Goal: Task Accomplishment & Management: Use online tool/utility

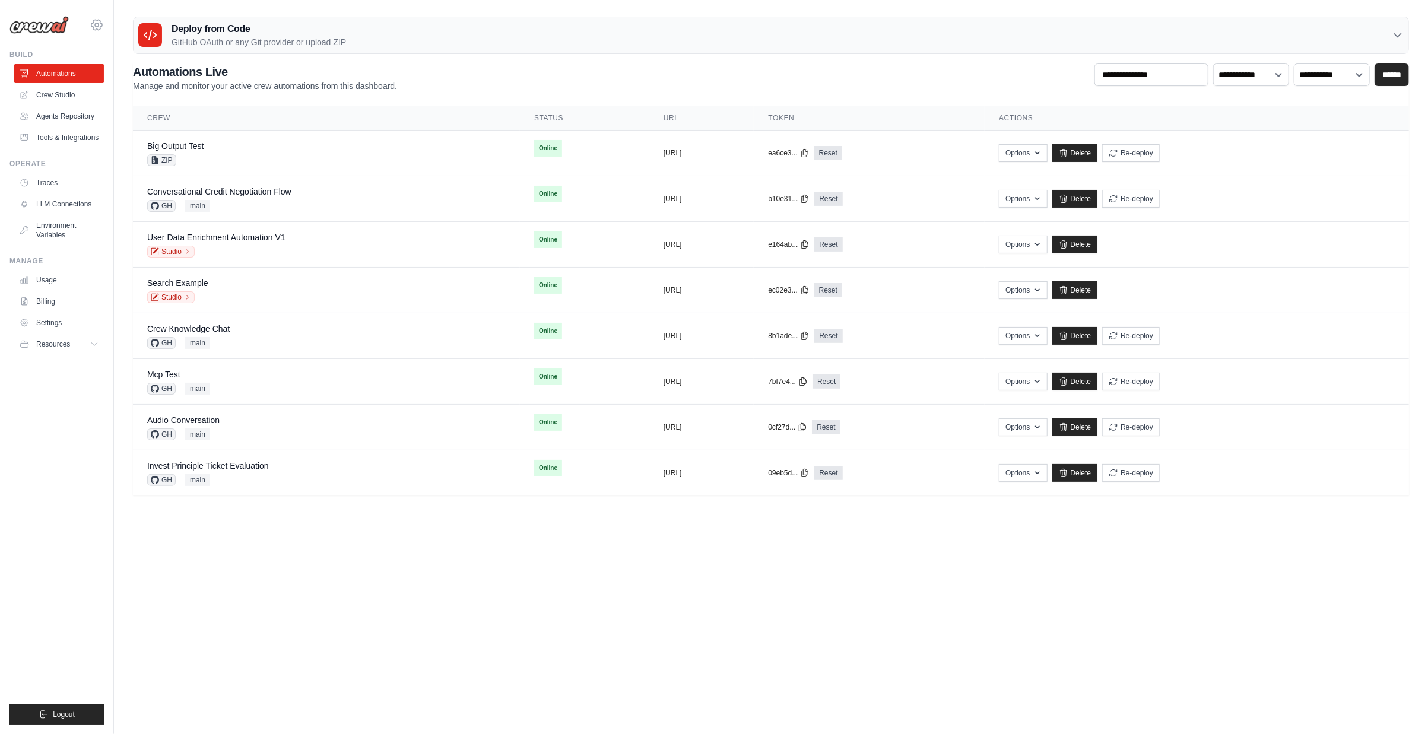
click at [97, 28] on icon at bounding box center [97, 25] width 14 height 14
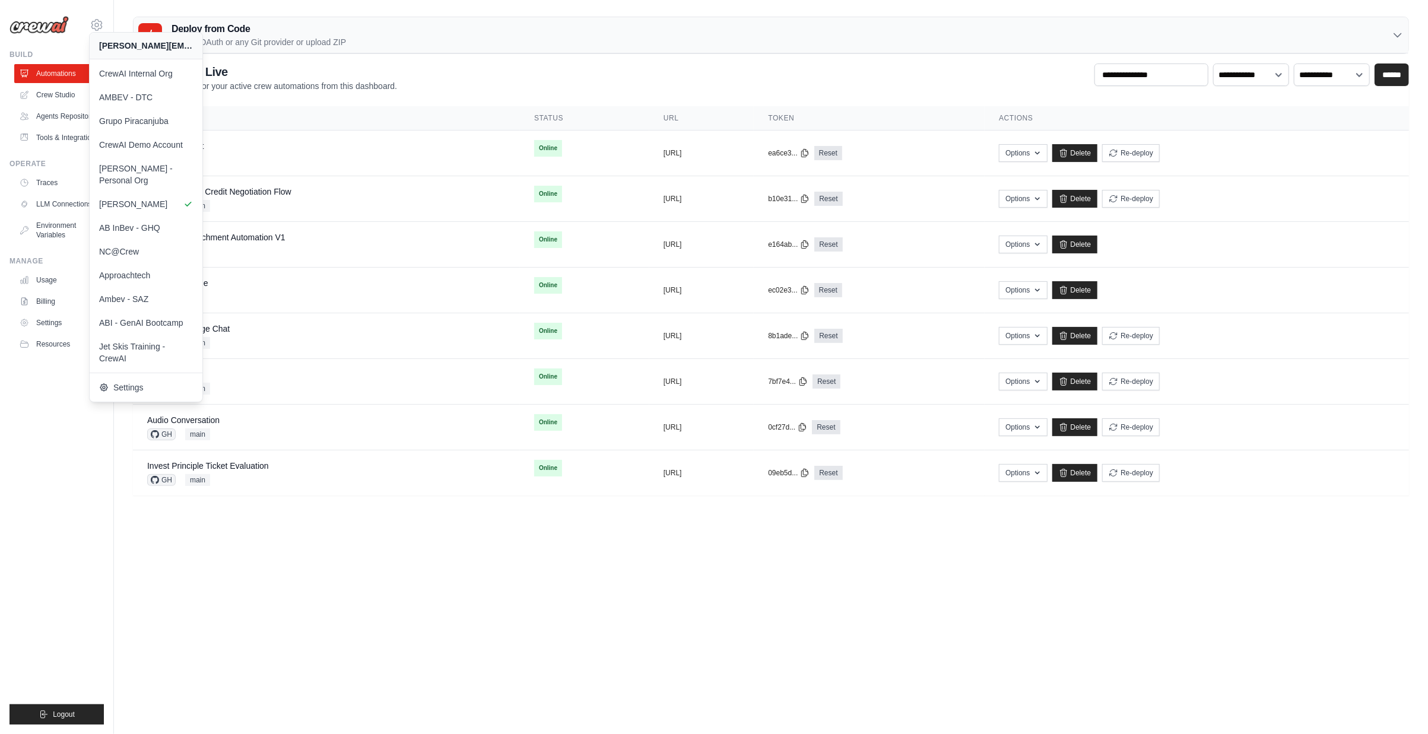
click at [157, 533] on body "daniel@crewai.com CrewAI Internal Org AMBEV - DTC Grupo Piracanjuba" at bounding box center [714, 367] width 1428 height 734
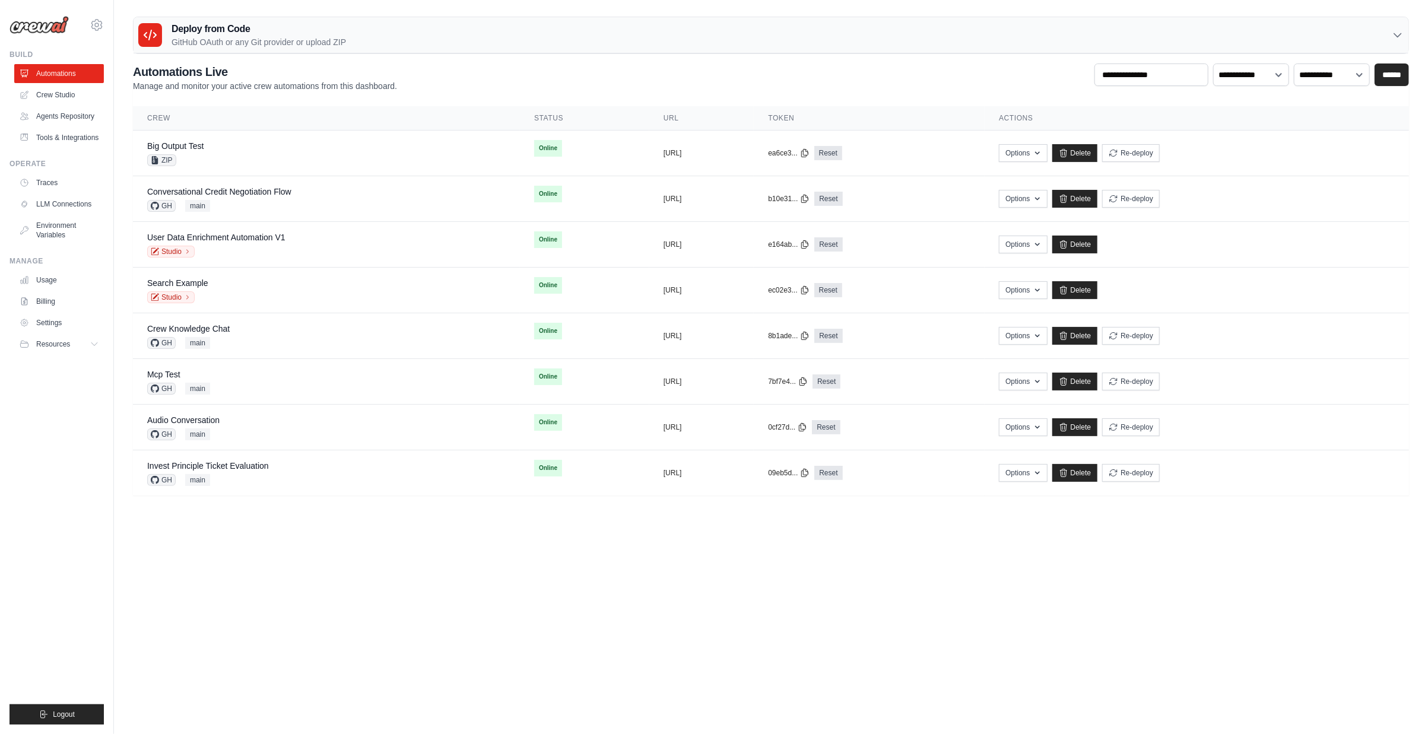
click at [284, 37] on p "GitHub OAuth or any Git provider or upload ZIP" at bounding box center [259, 42] width 175 height 12
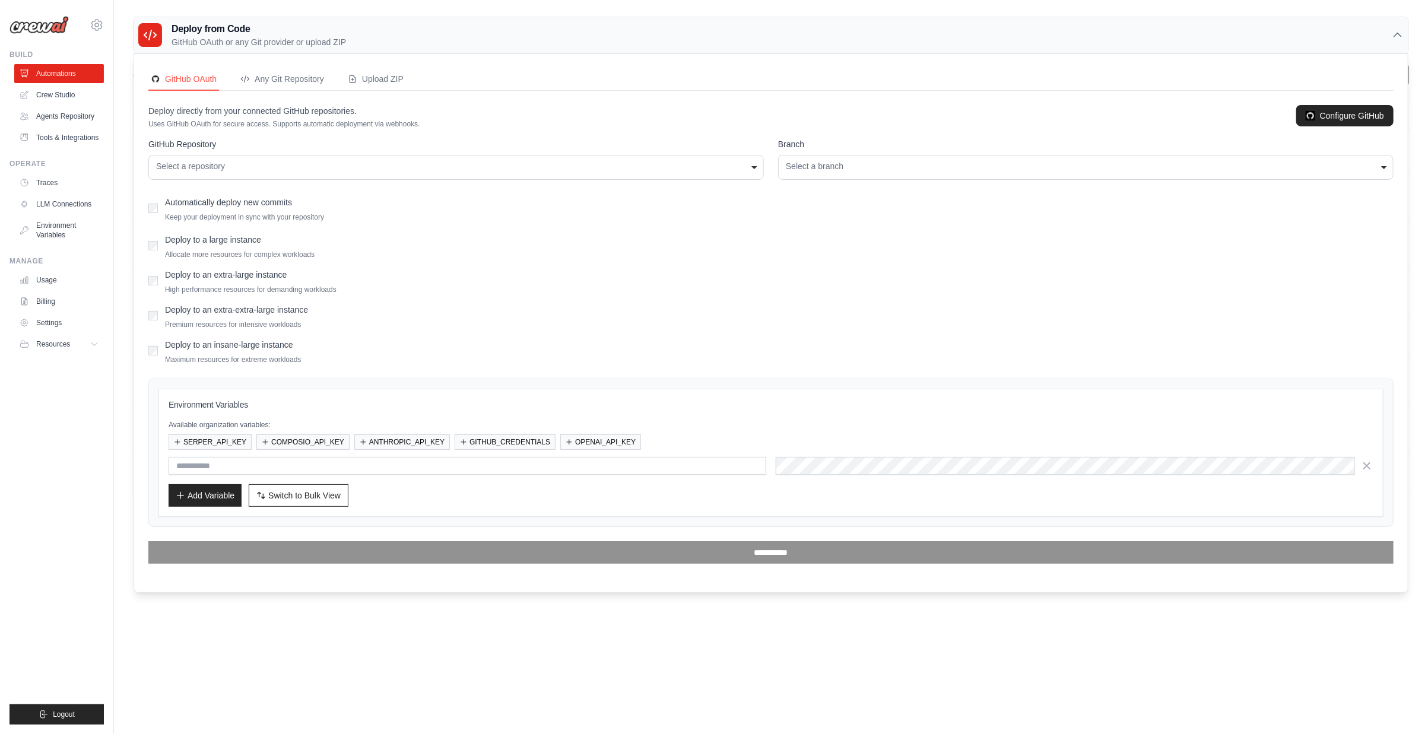
click at [251, 167] on div "Select a repository" at bounding box center [456, 166] width 600 height 12
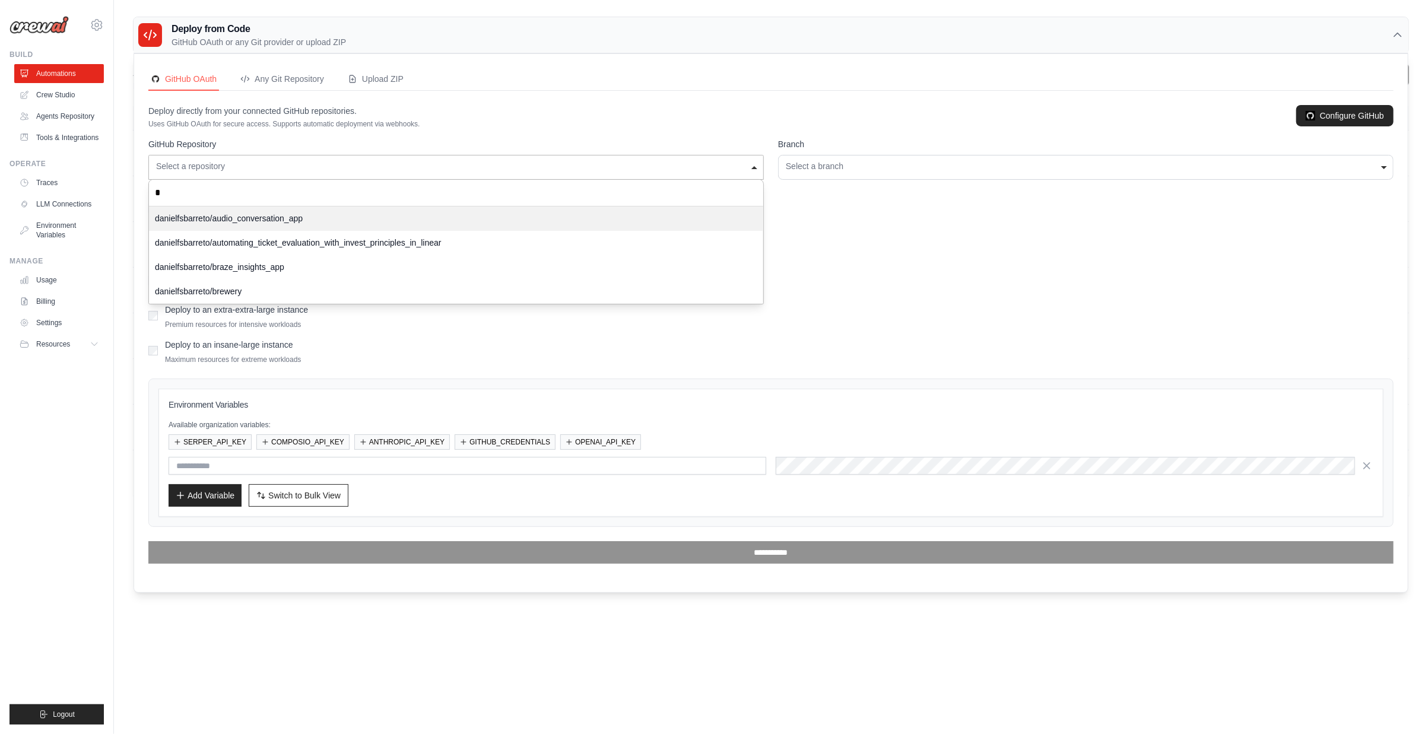
type input "**"
select select "**********"
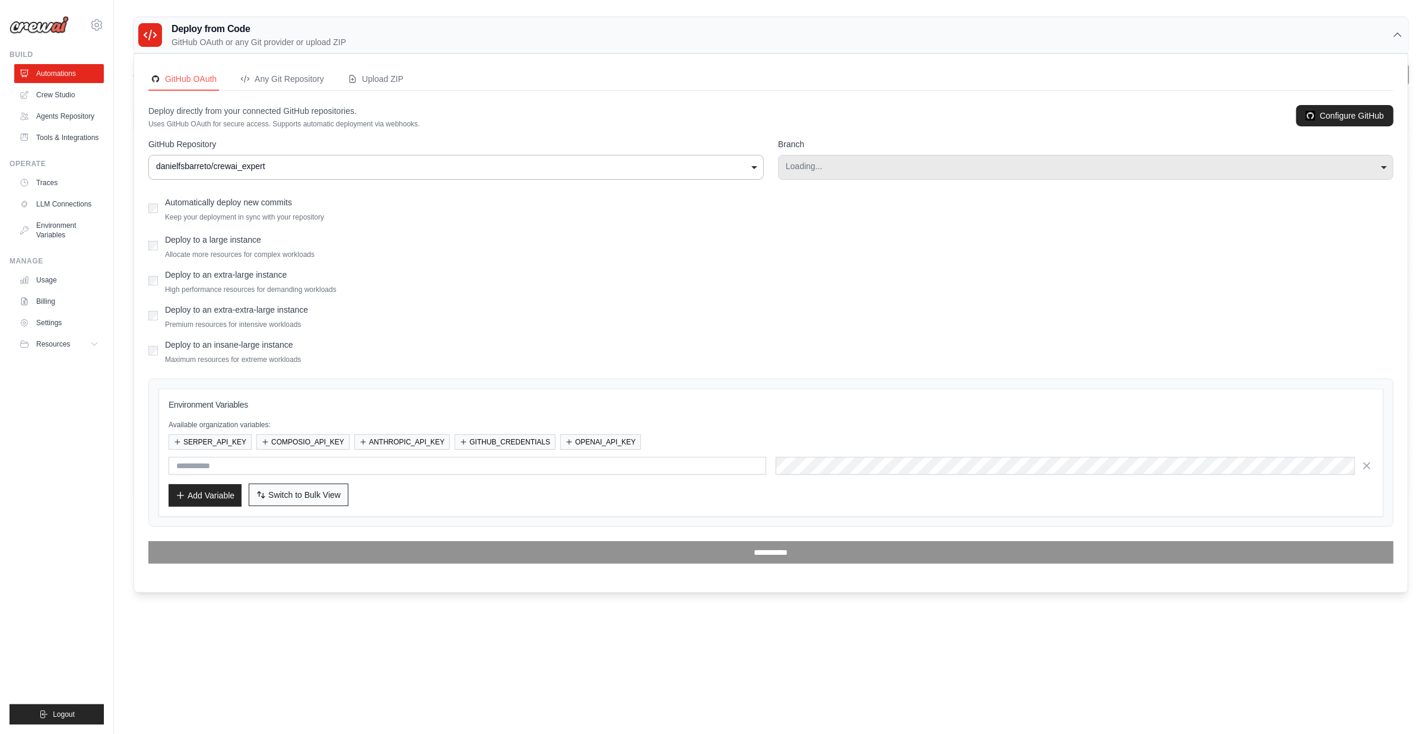
click at [285, 497] on span "Switch to Bulk View" at bounding box center [304, 495] width 72 height 12
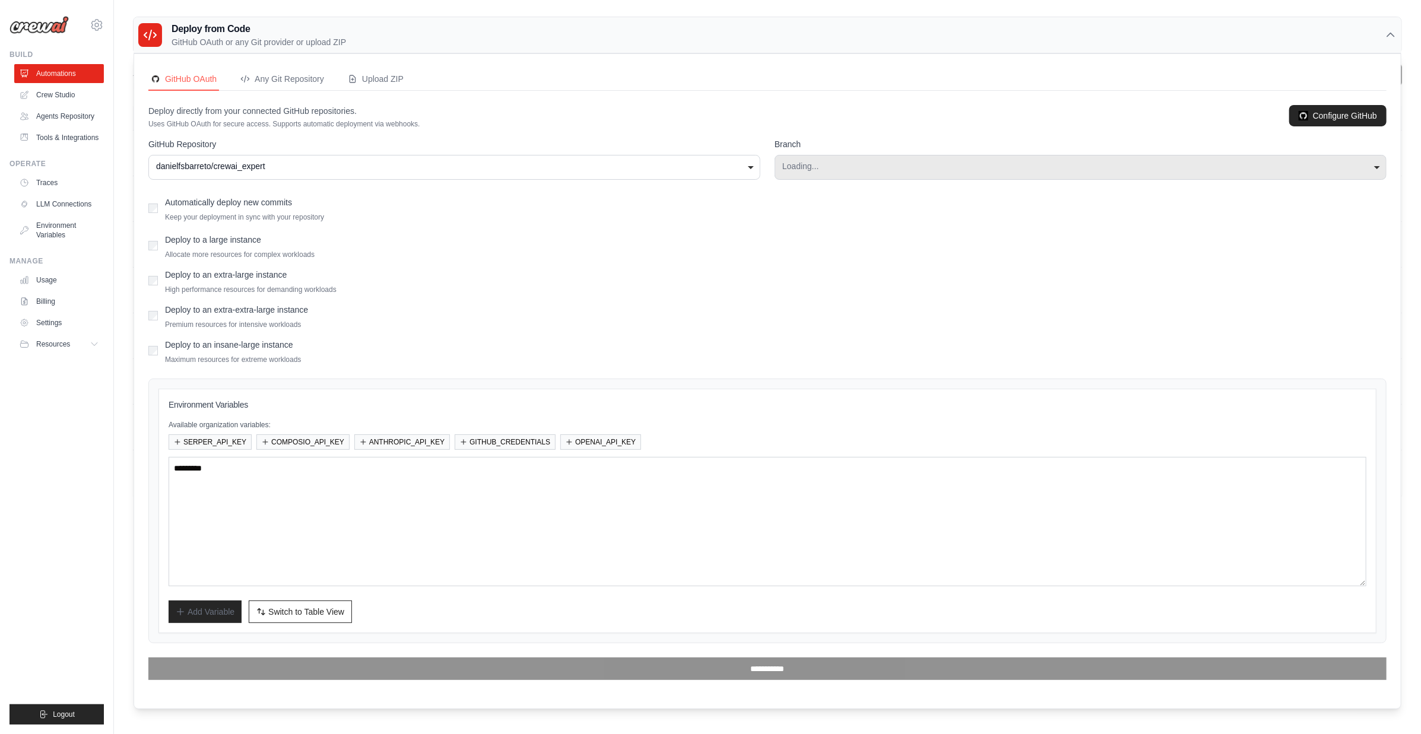
select select "****"
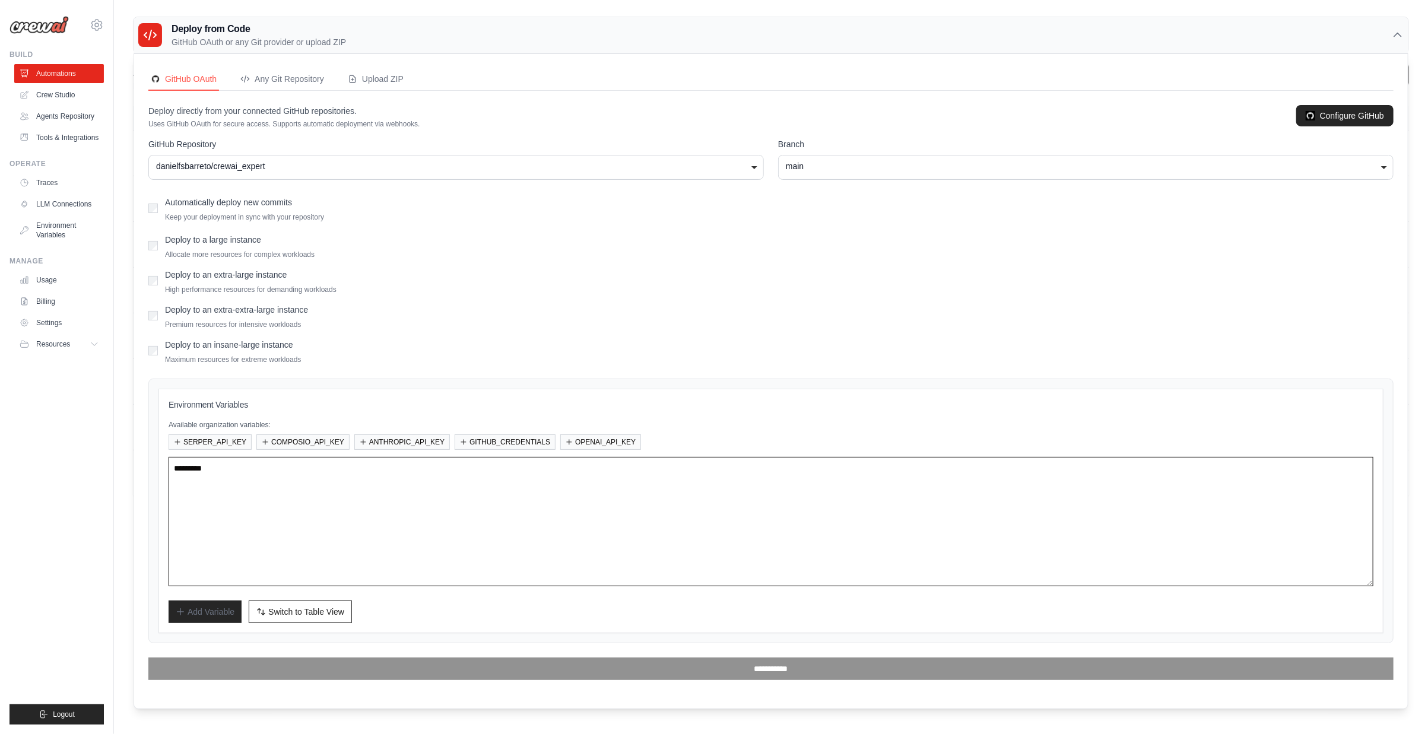
click at [291, 480] on textarea at bounding box center [771, 521] width 1205 height 129
click at [580, 440] on button "OPENAI_API_KEY" at bounding box center [600, 441] width 81 height 15
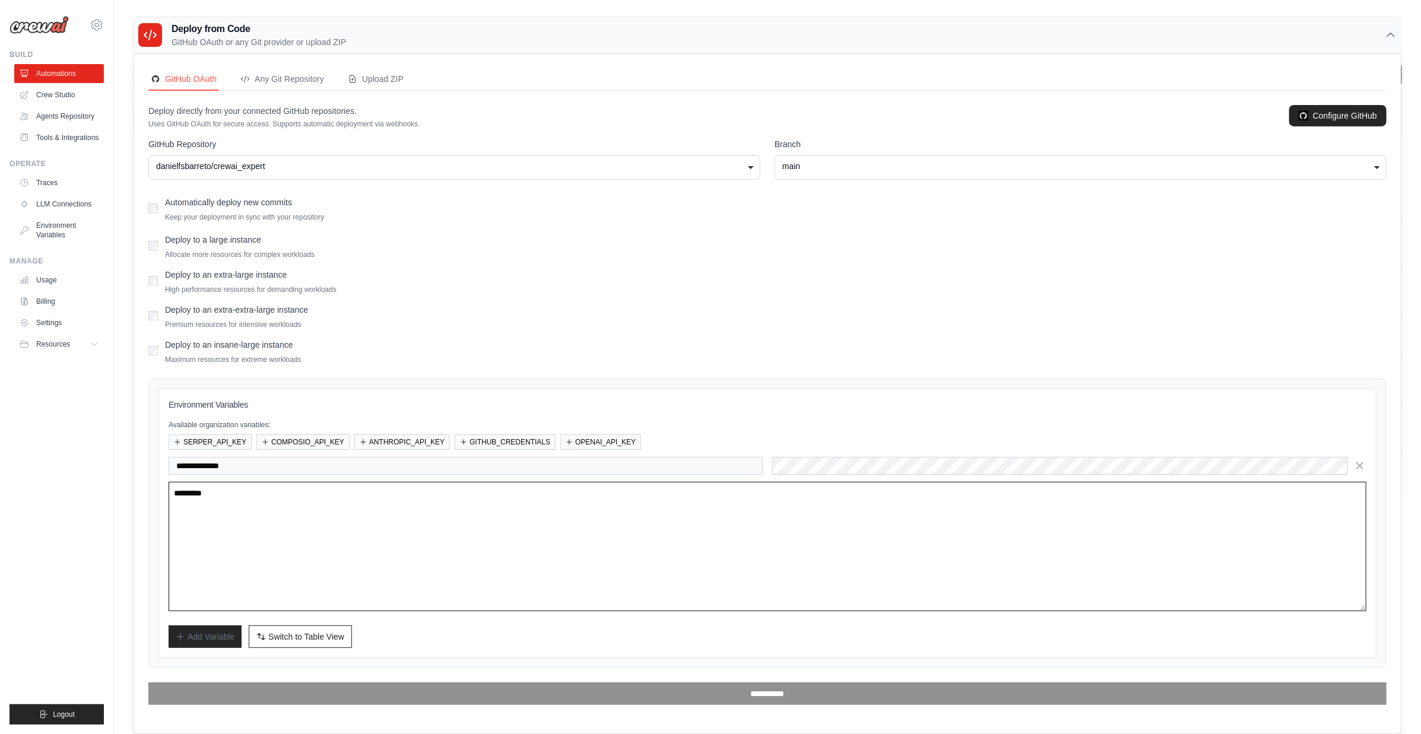
drag, startPoint x: 314, startPoint y: 500, endPoint x: 317, endPoint y: 514, distance: 14.6
click at [314, 500] on textarea at bounding box center [768, 546] width 1198 height 129
drag, startPoint x: 616, startPoint y: 517, endPoint x: 610, endPoint y: 513, distance: 7.2
click at [615, 517] on textarea at bounding box center [768, 546] width 1198 height 129
paste textarea "**********"
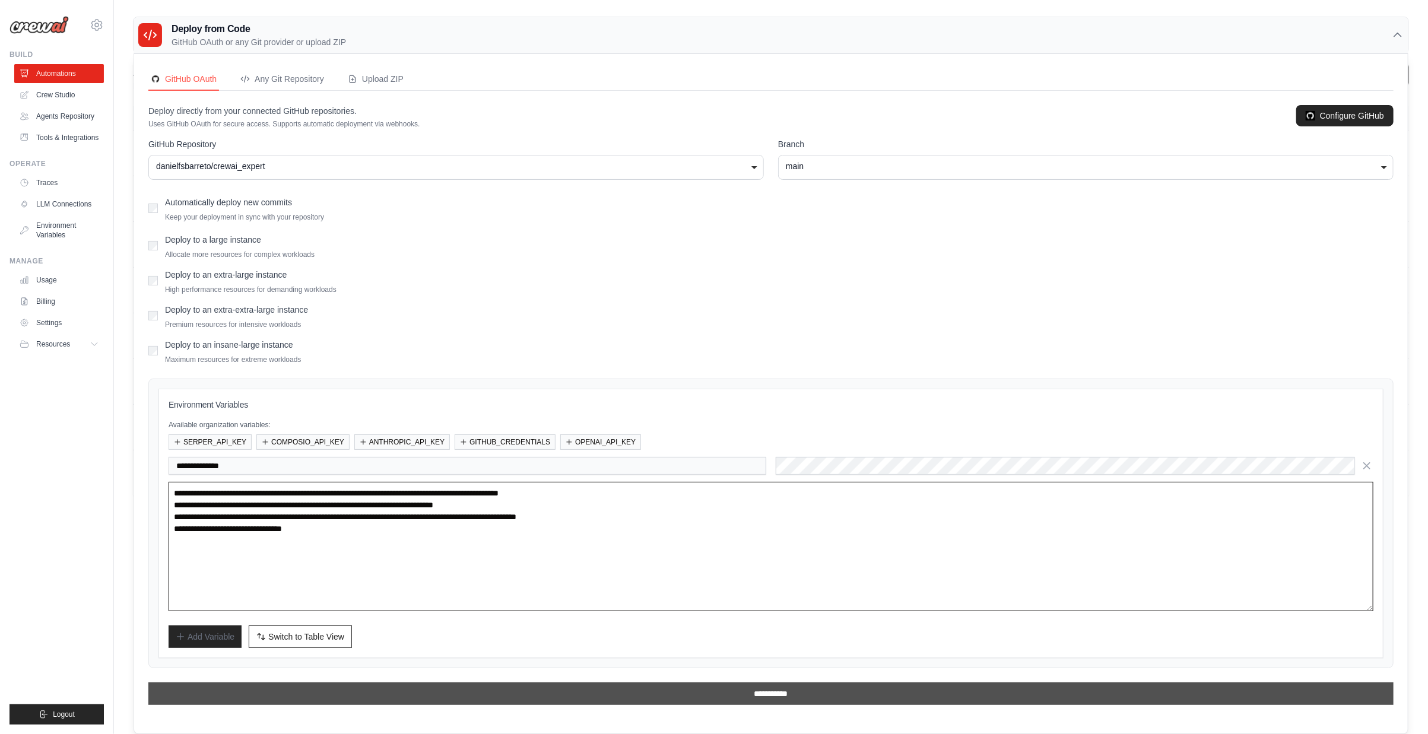
type textarea "**********"
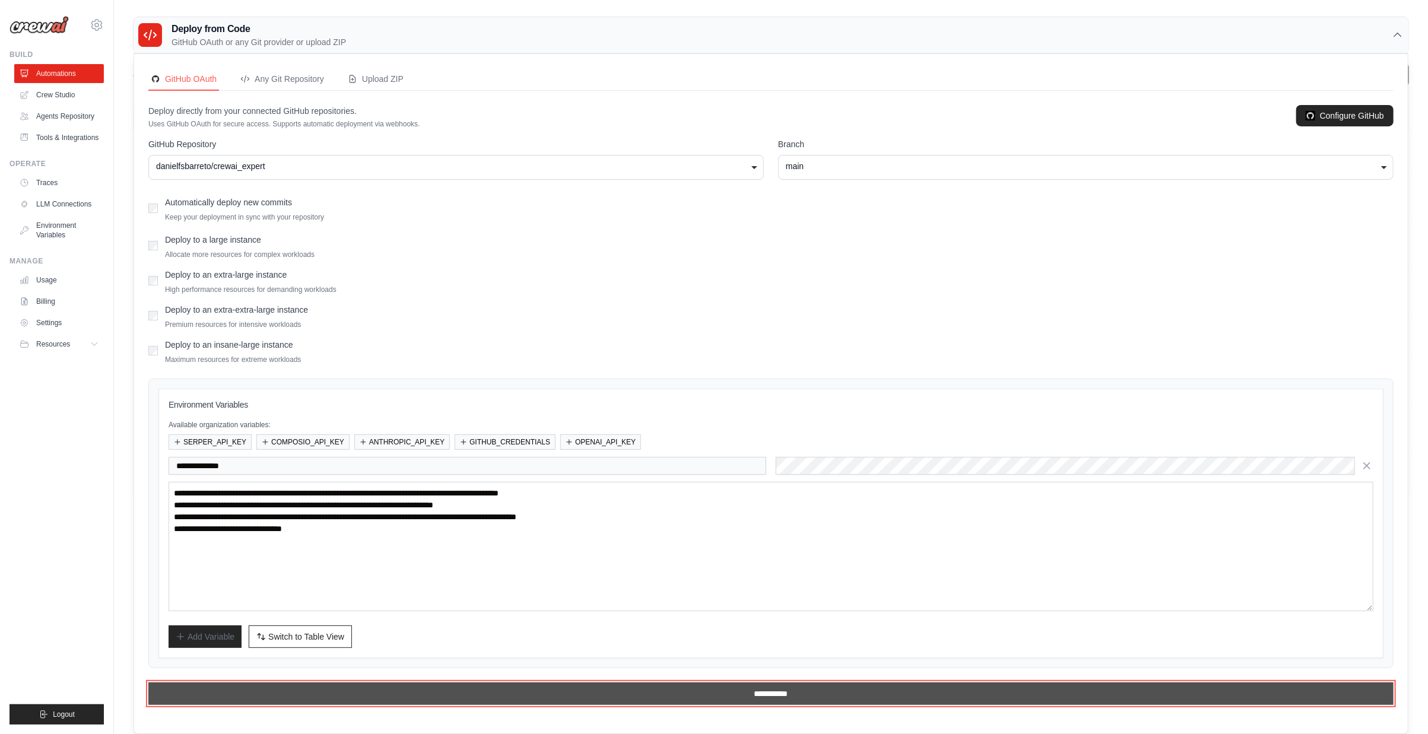
click at [760, 692] on input "**********" at bounding box center [770, 694] width 1245 height 23
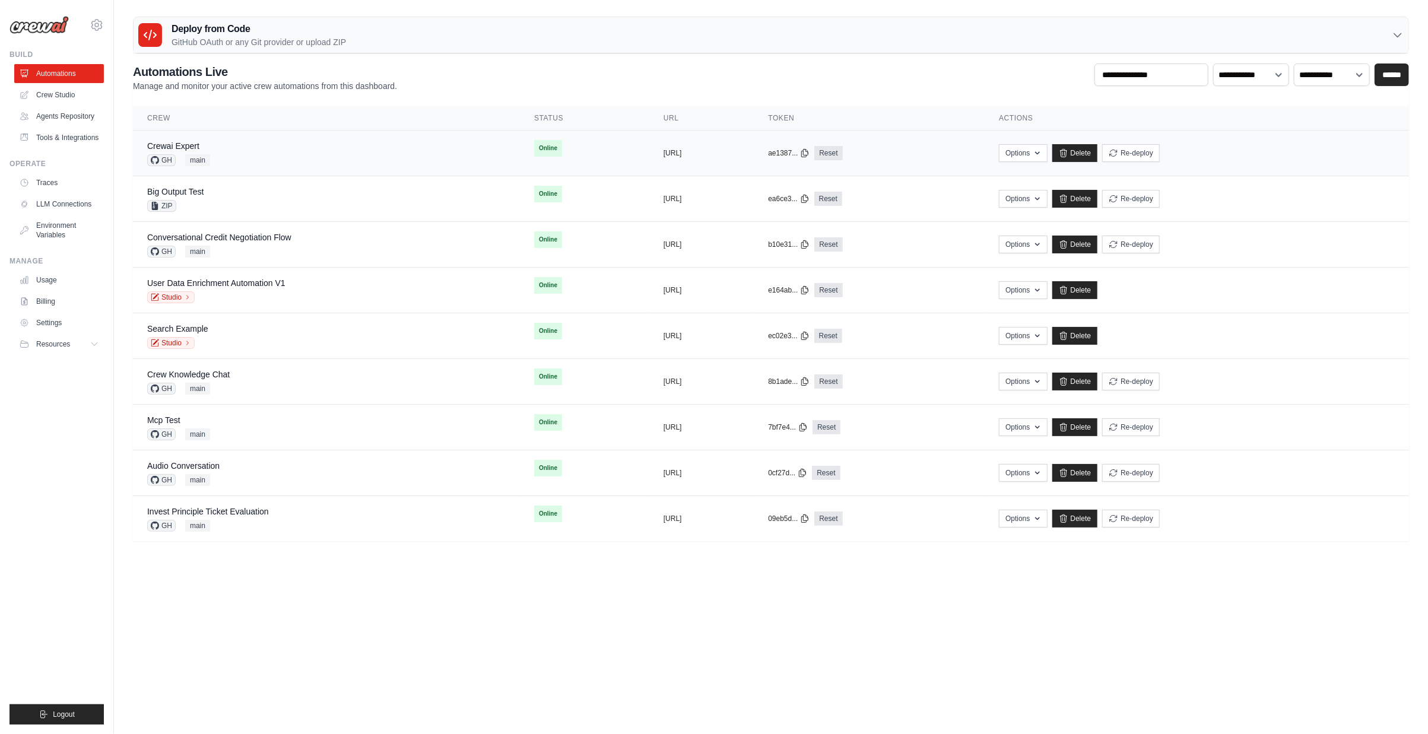
click at [204, 147] on div "Crewai Expert" at bounding box center [178, 146] width 63 height 12
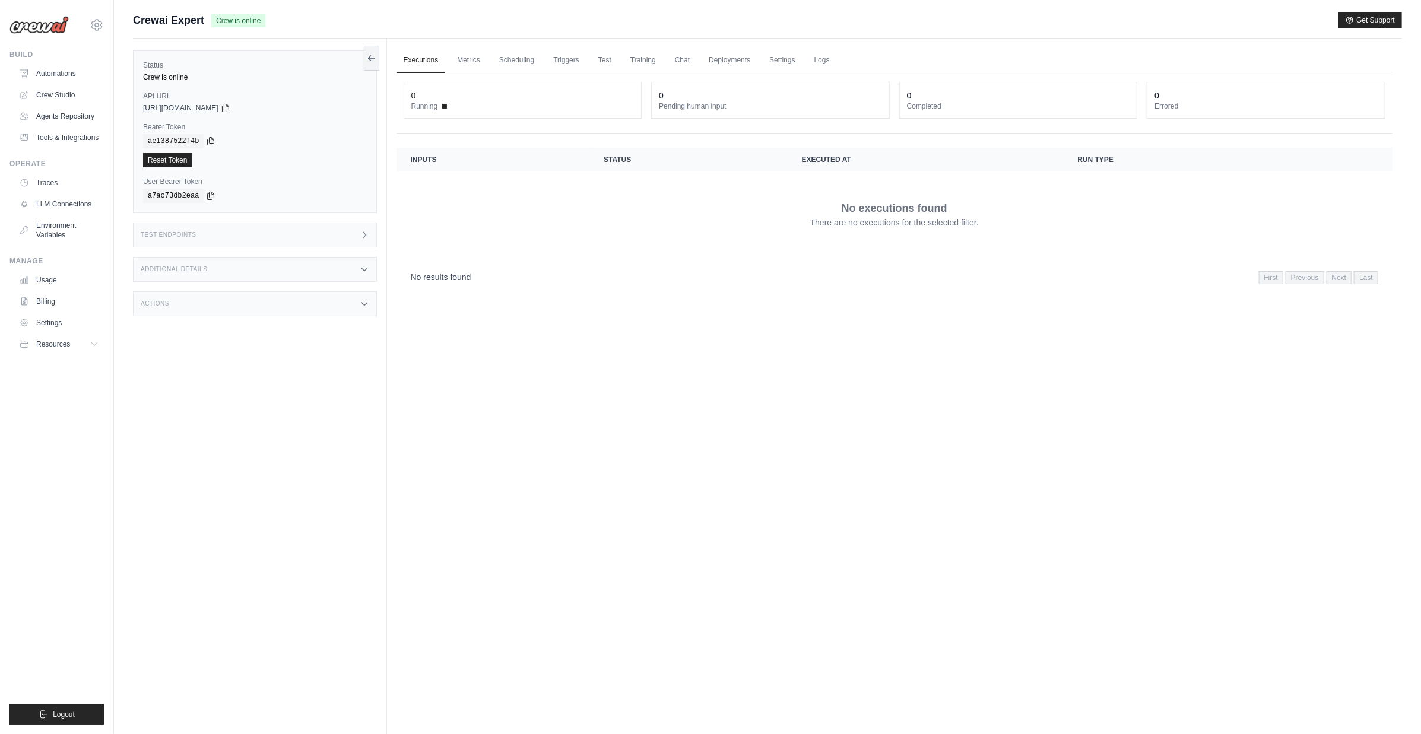
click at [274, 240] on div "Test Endpoints" at bounding box center [255, 235] width 244 height 25
click at [432, 280] on p "Retrieve the required inputs for your flow" at bounding box center [466, 282] width 128 height 9
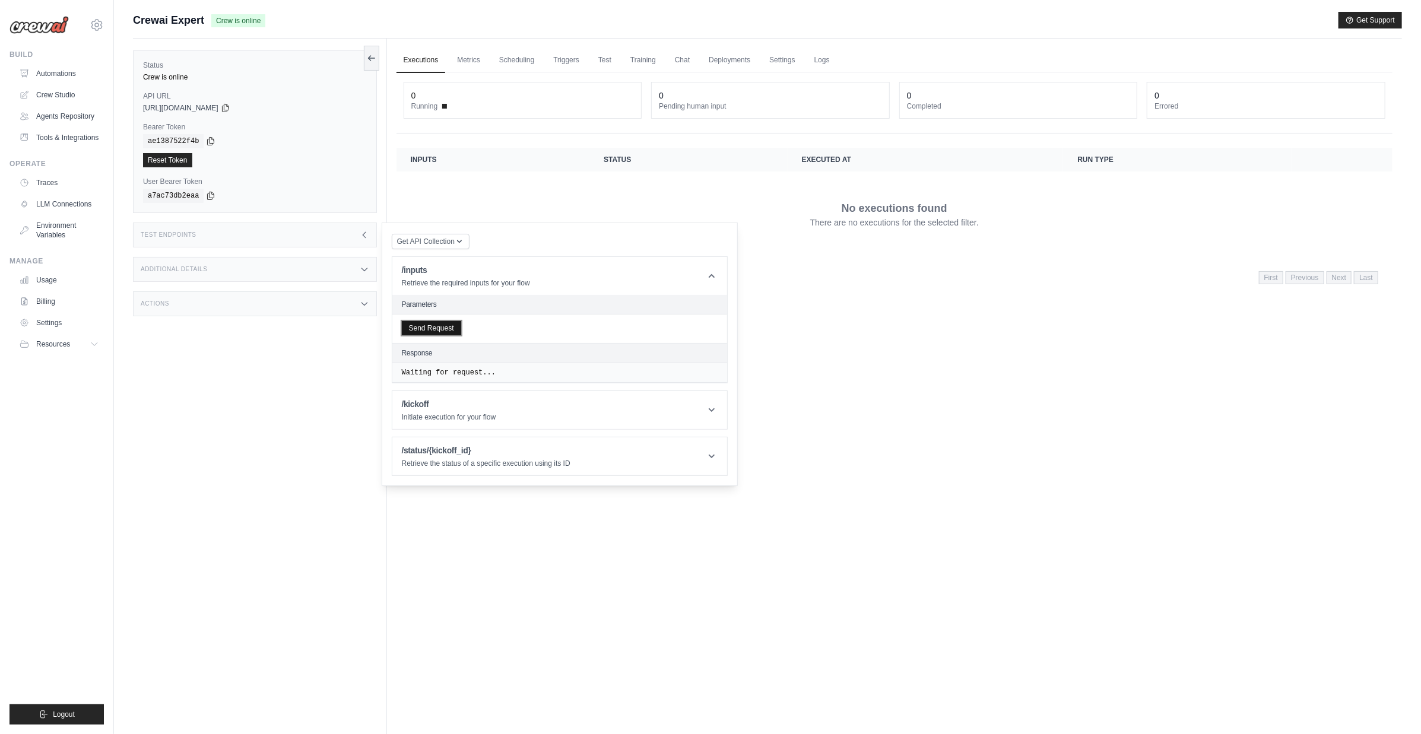
click at [429, 325] on button "Send Request" at bounding box center [431, 328] width 59 height 14
click at [443, 402] on span ""doc_files"" at bounding box center [441, 403] width 47 height 8
click at [971, 386] on div "Executions Metrics Scheduling Triggers Test Training Chat Deployments Settings …" at bounding box center [894, 406] width 1015 height 734
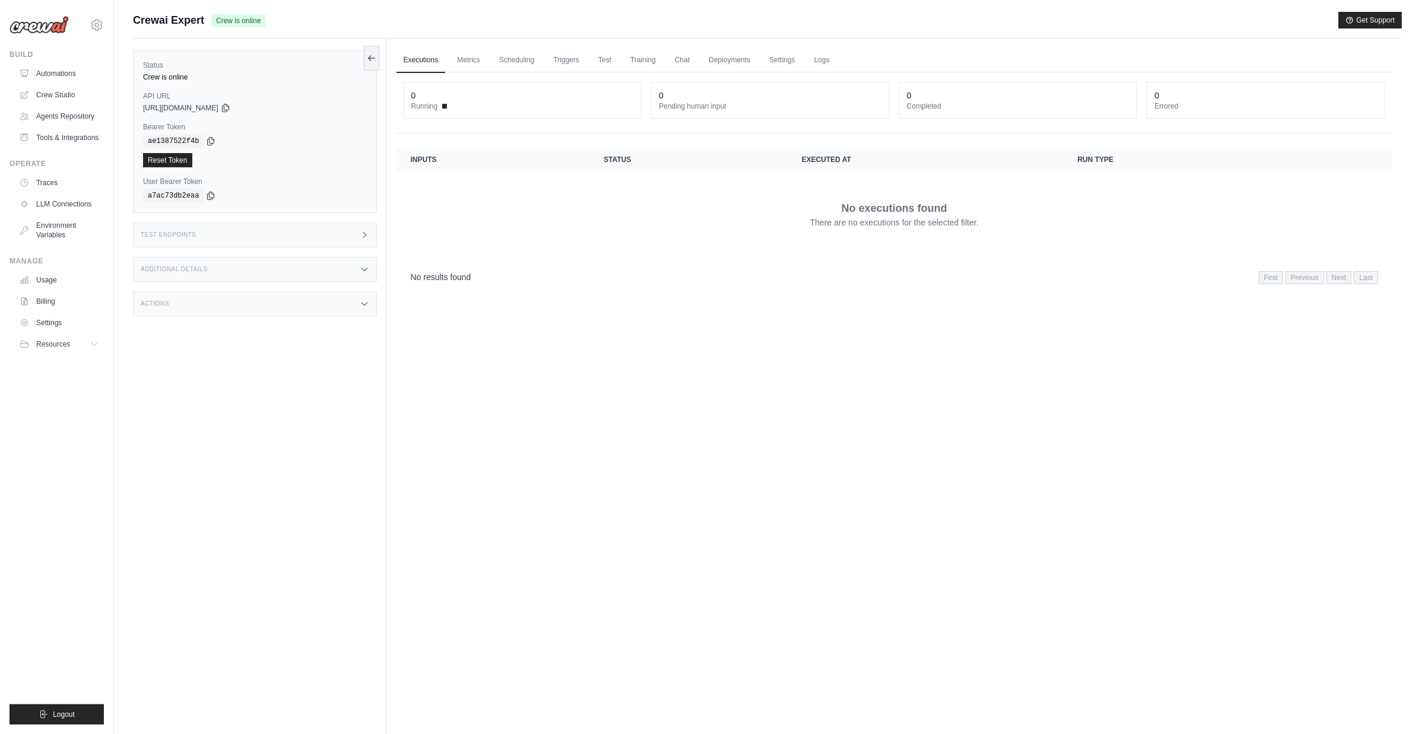
click at [71, 74] on link "Automations" at bounding box center [59, 73] width 90 height 19
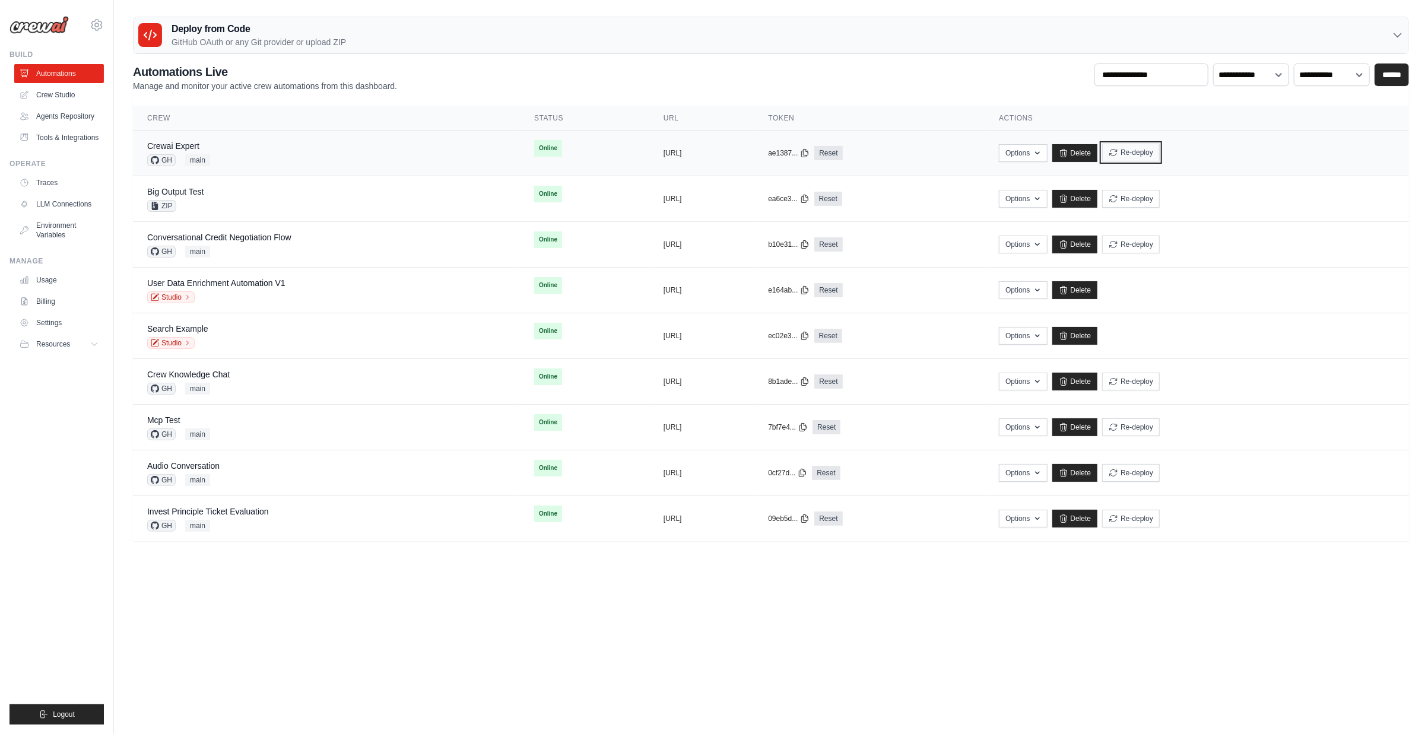
click at [1160, 154] on button "Re-deploy" at bounding box center [1131, 153] width 58 height 18
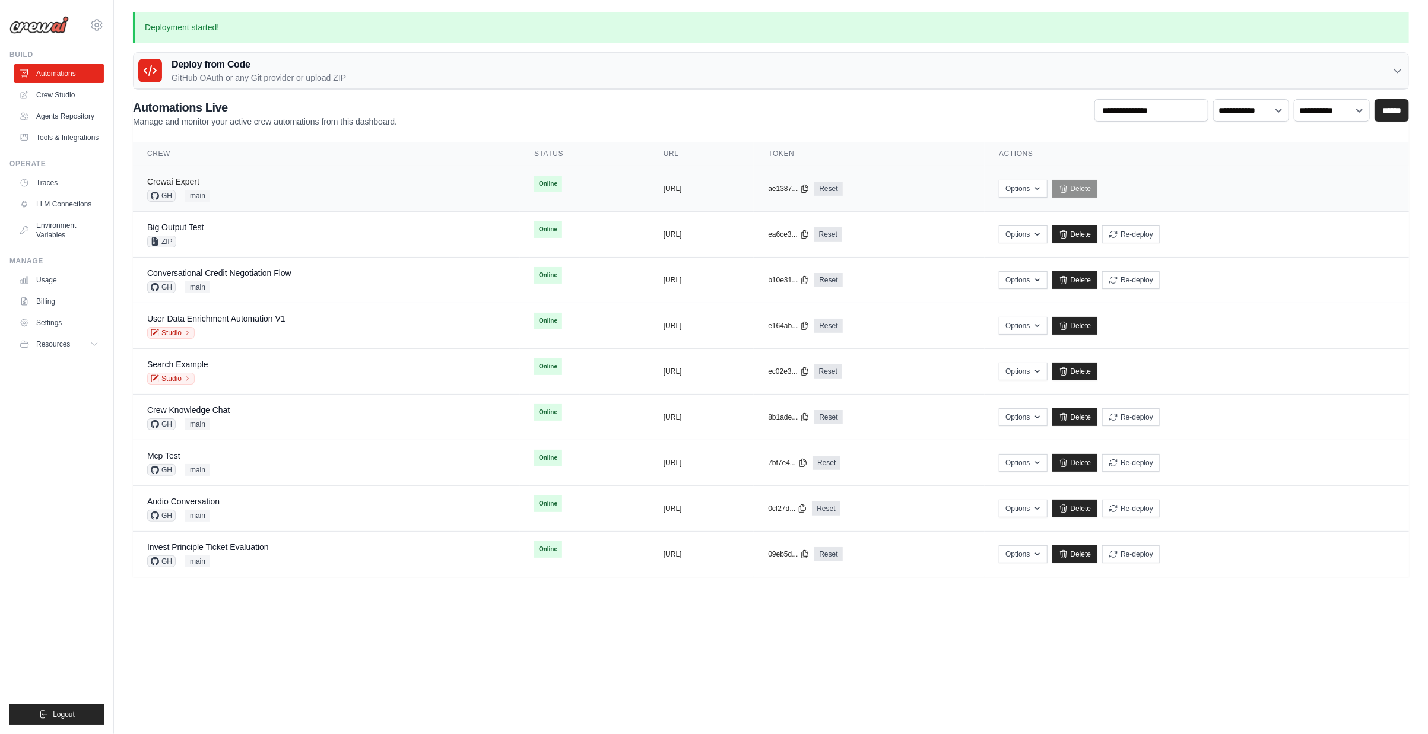
click at [173, 182] on link "Crewai Expert" at bounding box center [173, 181] width 52 height 9
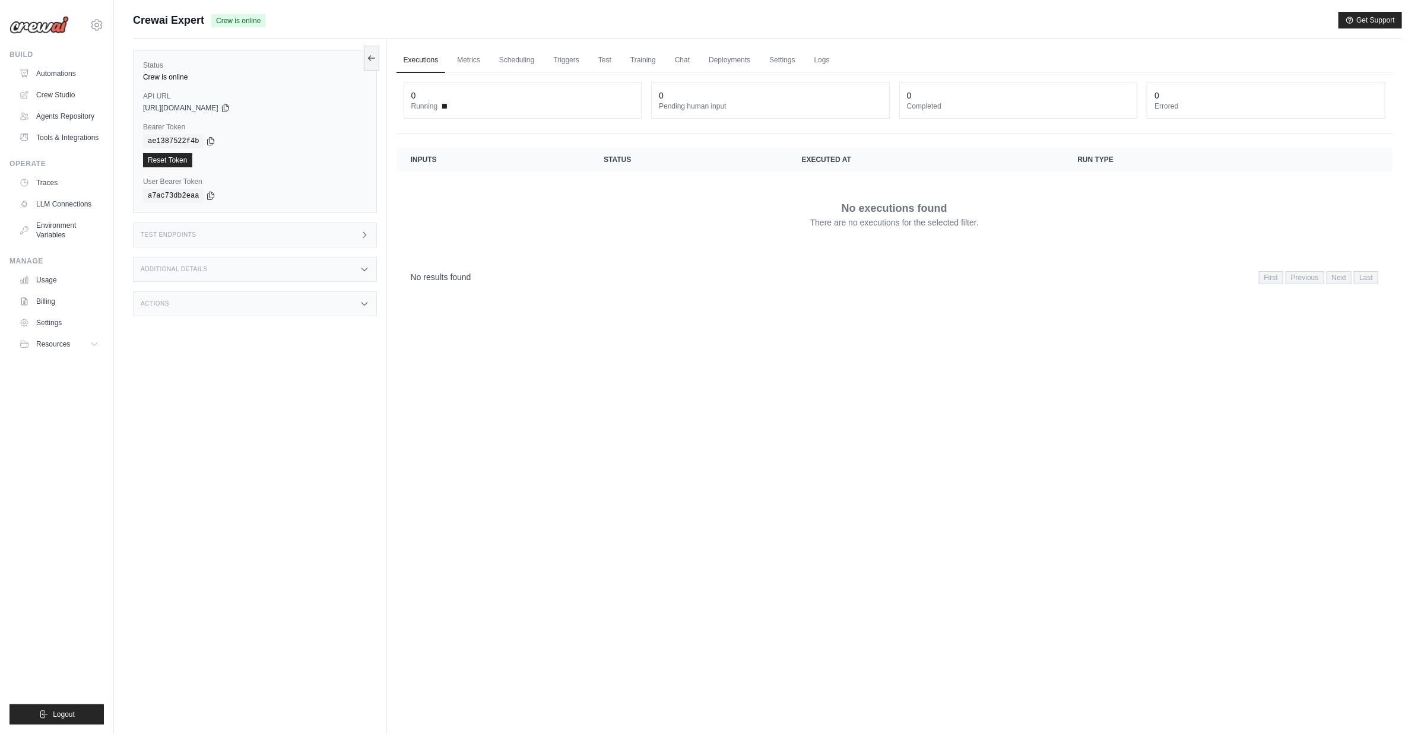
click at [256, 233] on div "Test Endpoints" at bounding box center [255, 235] width 244 height 25
click at [455, 278] on p "Retrieve the required inputs for your flow" at bounding box center [466, 282] width 128 height 9
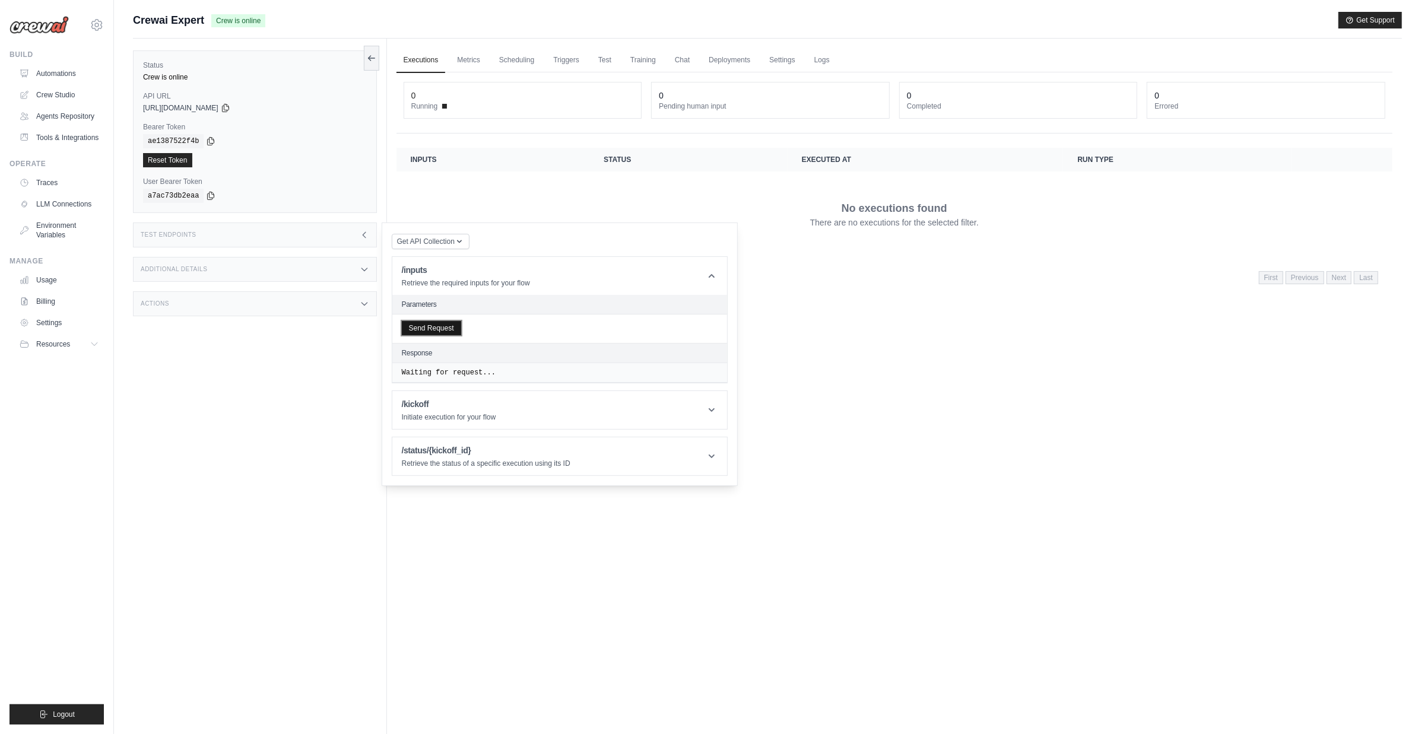
click at [446, 324] on button "Send Request" at bounding box center [431, 328] width 59 height 14
click at [932, 386] on div "Executions Metrics Scheduling Triggers Test Training Chat Deployments Settings …" at bounding box center [894, 406] width 1015 height 734
click at [432, 43] on div "Executions Metrics Scheduling Triggers Test Training Chat Deployments Settings …" at bounding box center [894, 406] width 1015 height 734
click at [72, 69] on link "Automations" at bounding box center [60, 73] width 90 height 19
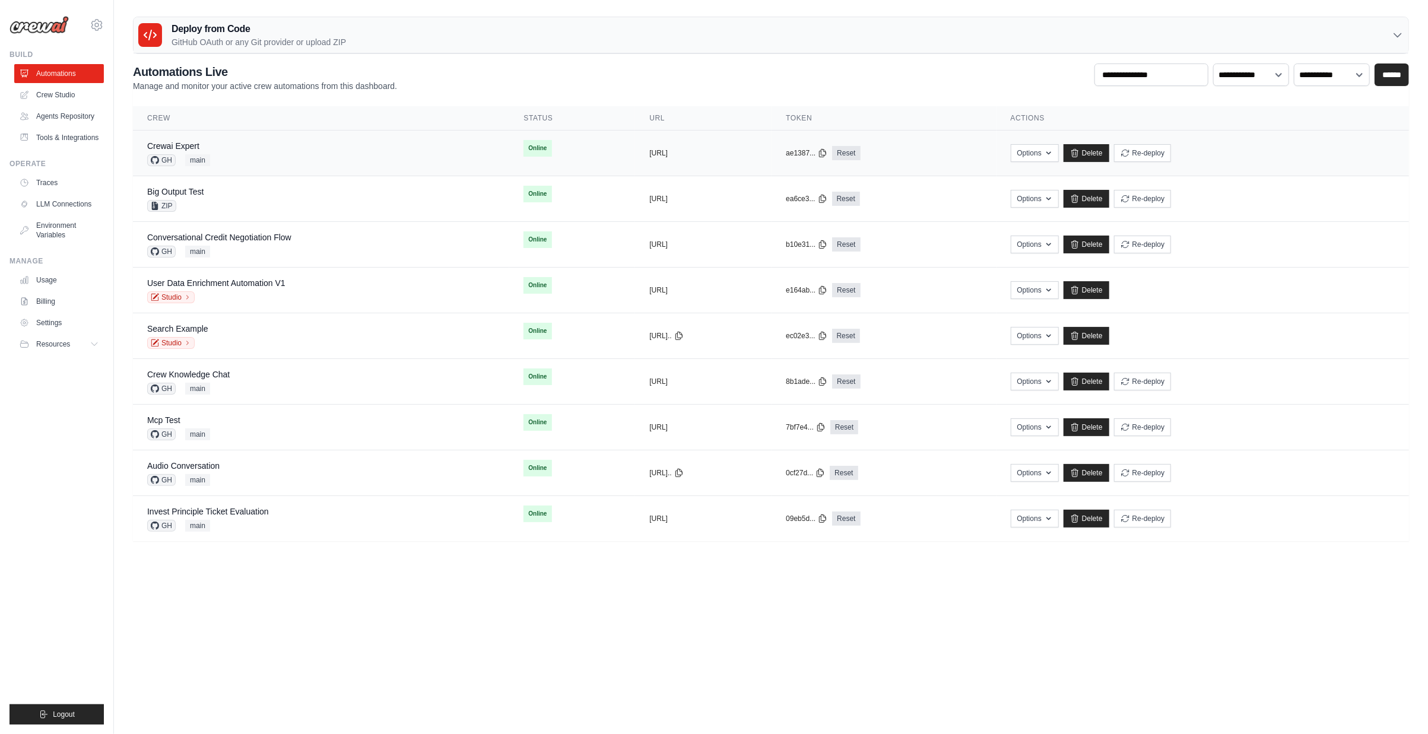
click at [273, 140] on div "Crewai Expert GH main" at bounding box center [321, 153] width 348 height 26
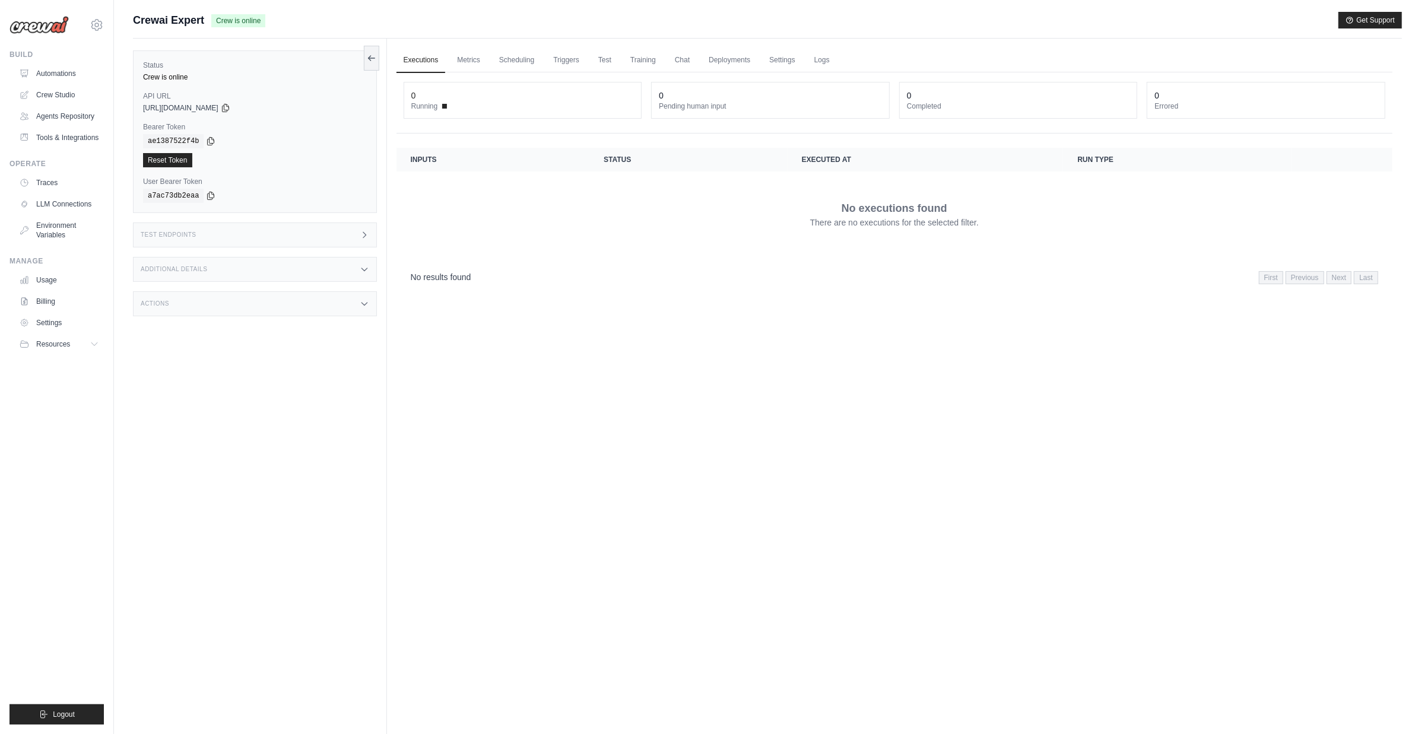
click at [336, 233] on div "Test Endpoints" at bounding box center [255, 235] width 244 height 25
click at [221, 231] on div "Test Endpoints" at bounding box center [255, 235] width 244 height 25
click at [479, 322] on div "/kickoff Initiate execution for your flow" at bounding box center [449, 322] width 94 height 24
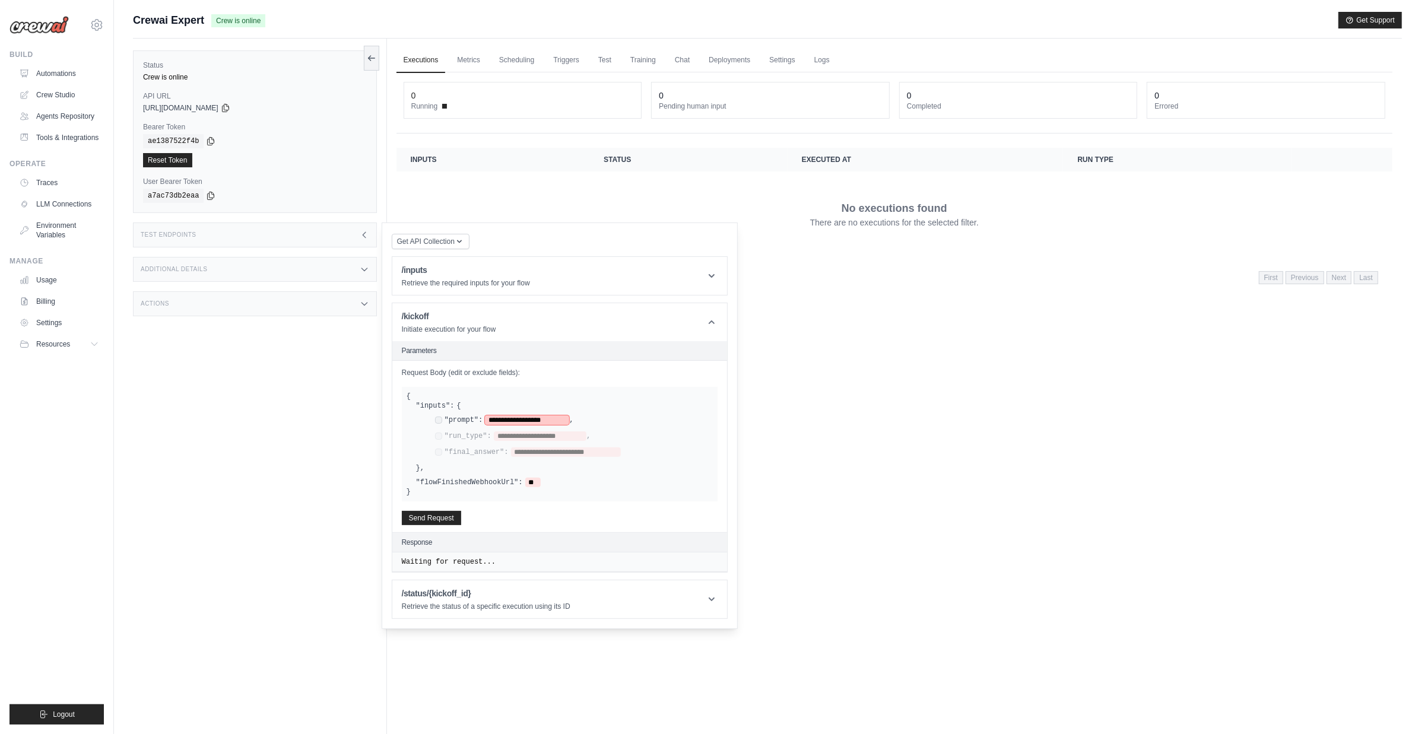
click at [493, 419] on span "**********" at bounding box center [527, 420] width 84 height 9
click at [443, 516] on button "Send Request" at bounding box center [431, 518] width 59 height 14
click at [366, 234] on icon at bounding box center [364, 234] width 9 height 9
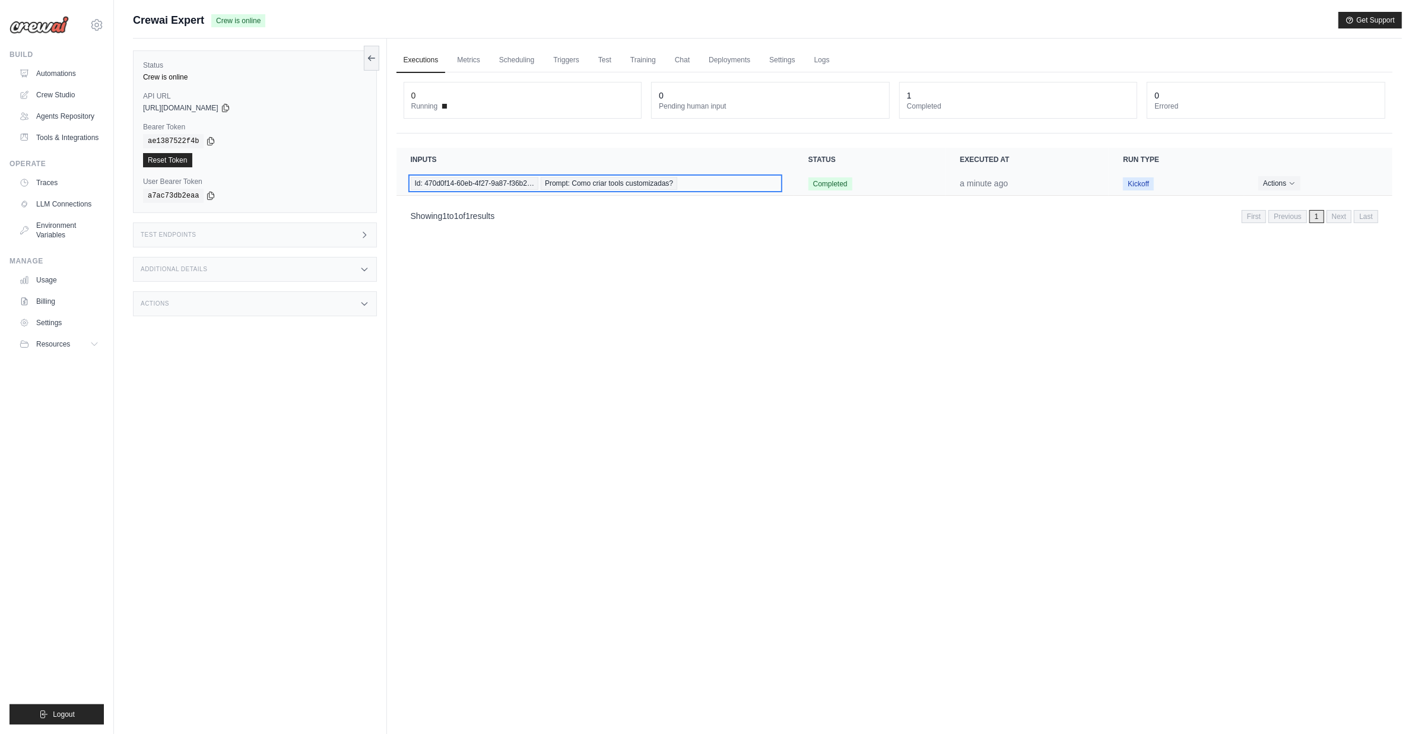
click at [500, 184] on span "Id: 470d0f14-60eb-4f27-9a87-f36b2…" at bounding box center [475, 183] width 128 height 13
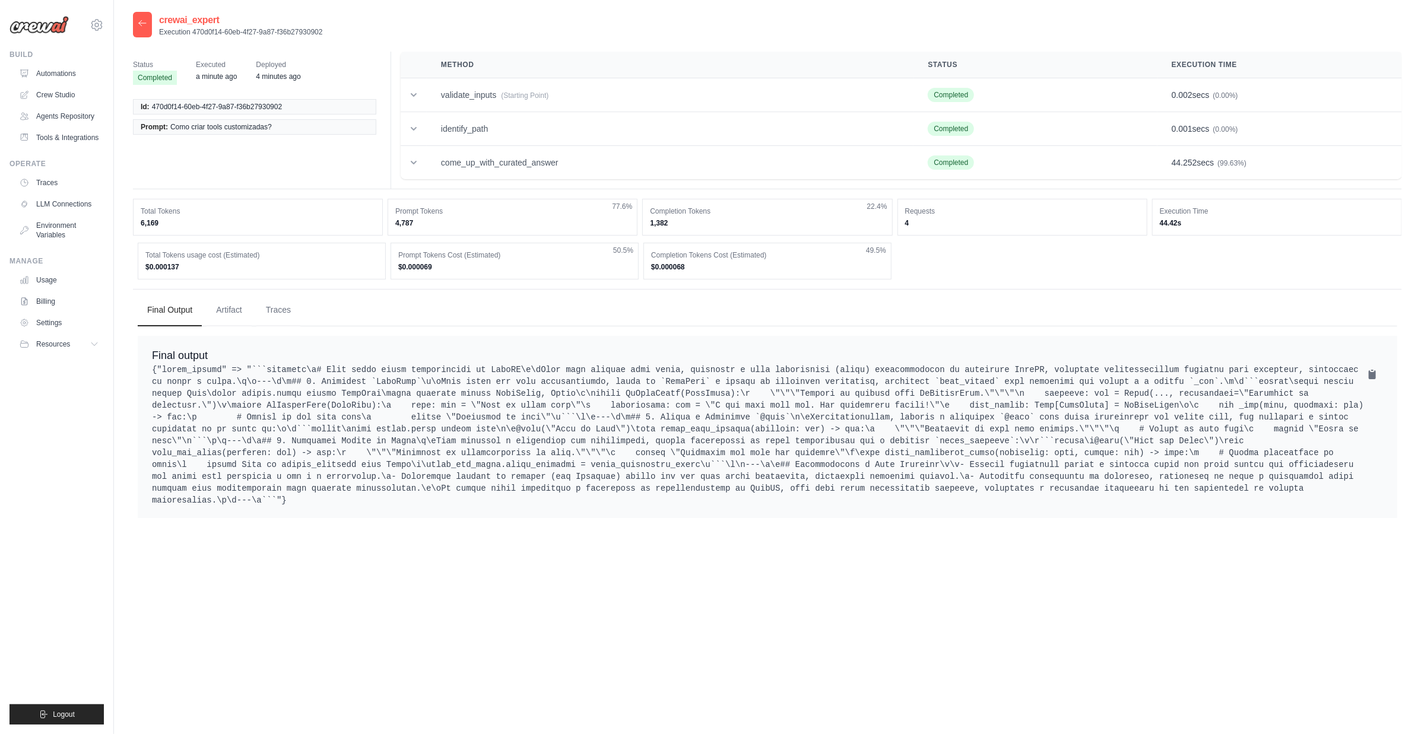
click at [144, 23] on icon at bounding box center [142, 22] width 7 height 5
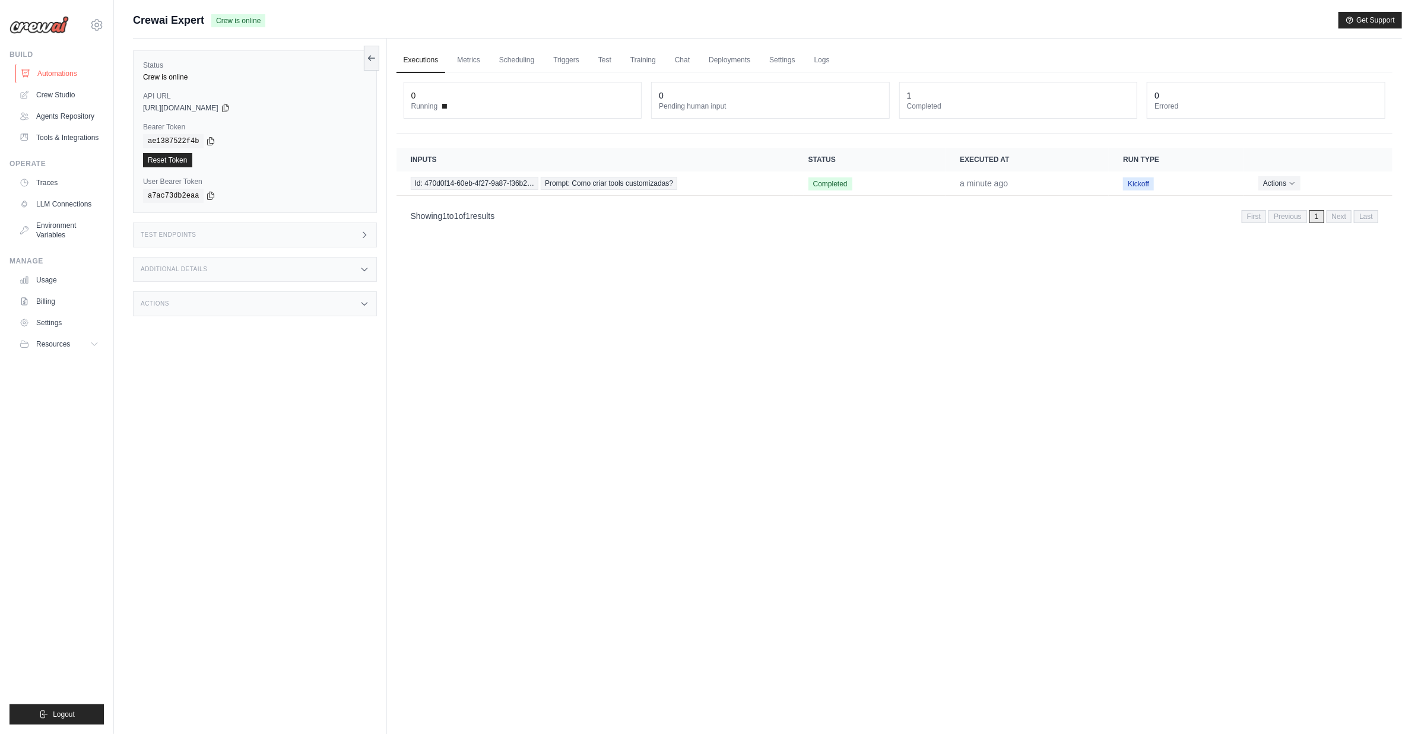
click at [63, 72] on link "Automations" at bounding box center [60, 73] width 90 height 19
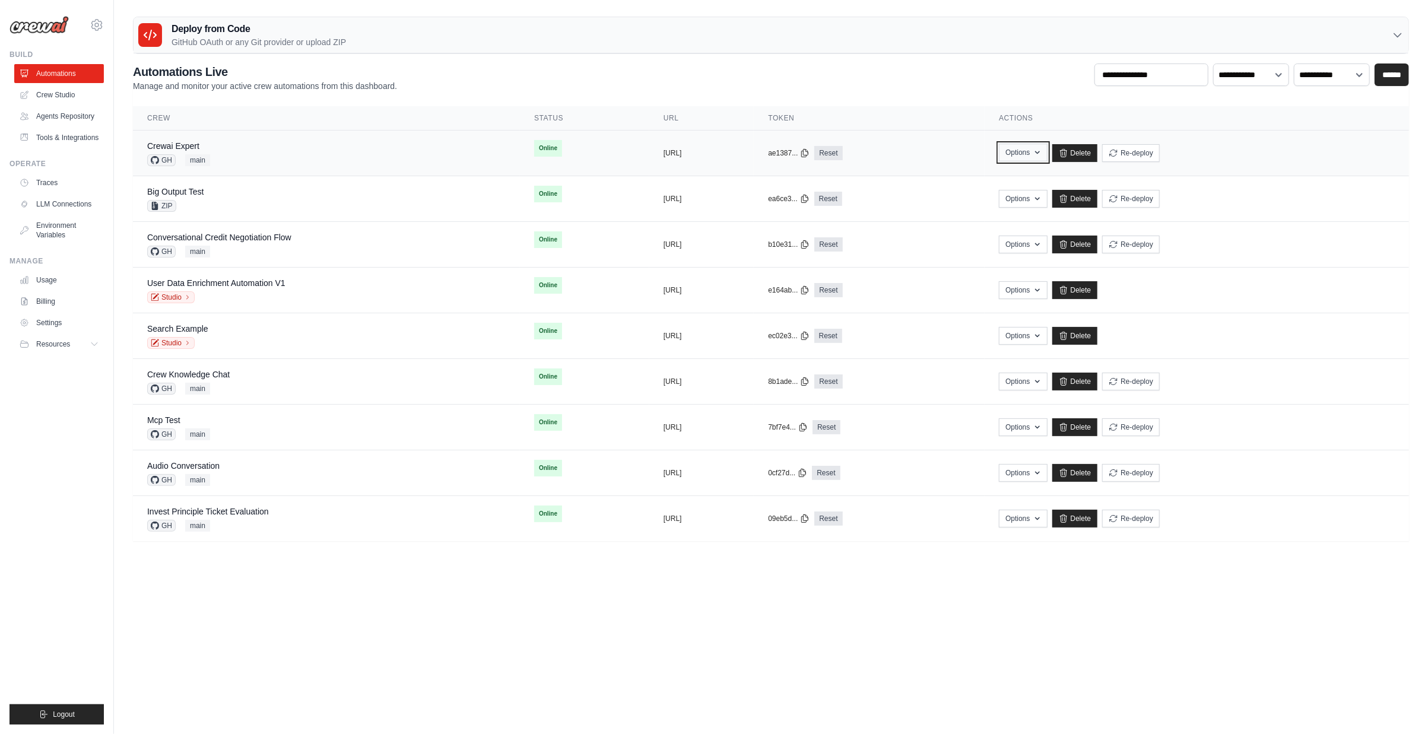
click at [1047, 151] on button "Options" at bounding box center [1023, 153] width 48 height 18
click at [1037, 245] on link "Export MCP Server" at bounding box center [981, 243] width 133 height 21
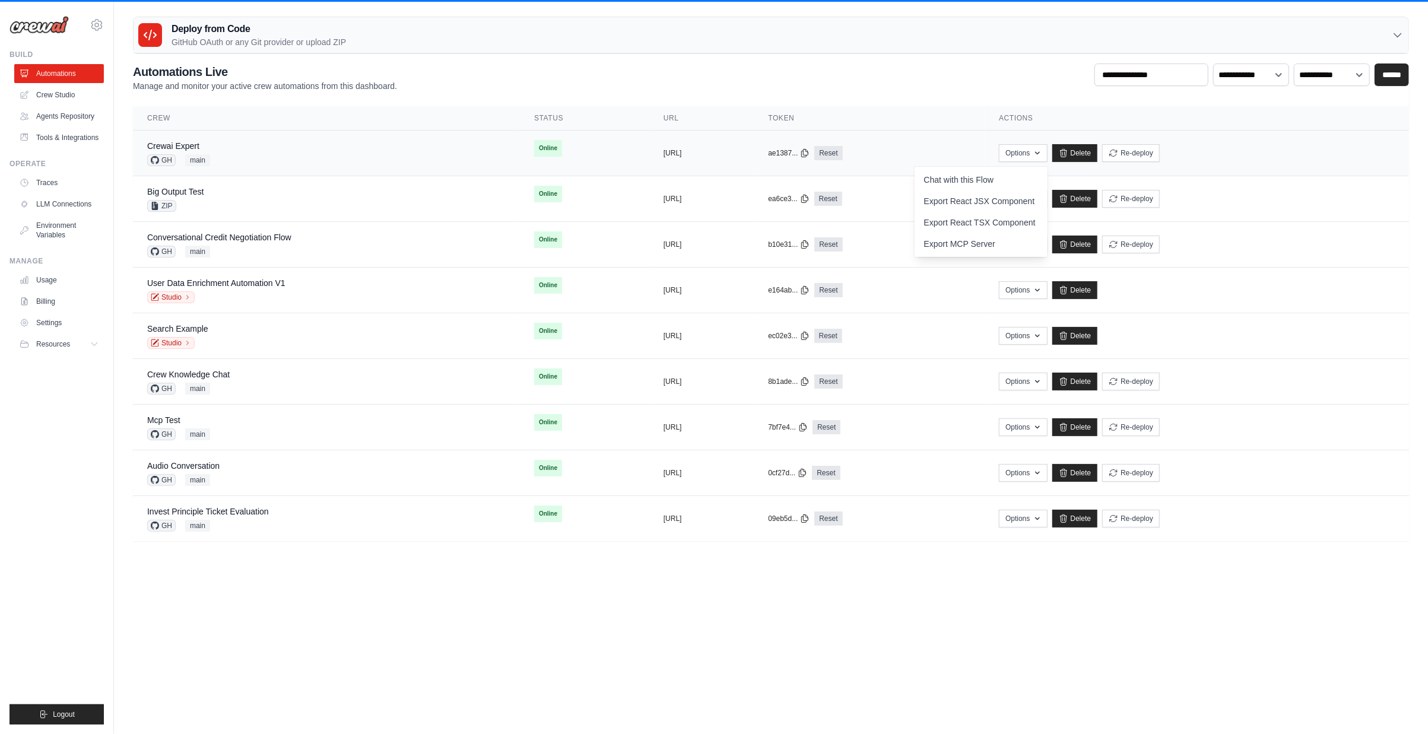
click at [183, 139] on td "Crewai Expert GH main" at bounding box center [326, 154] width 387 height 46
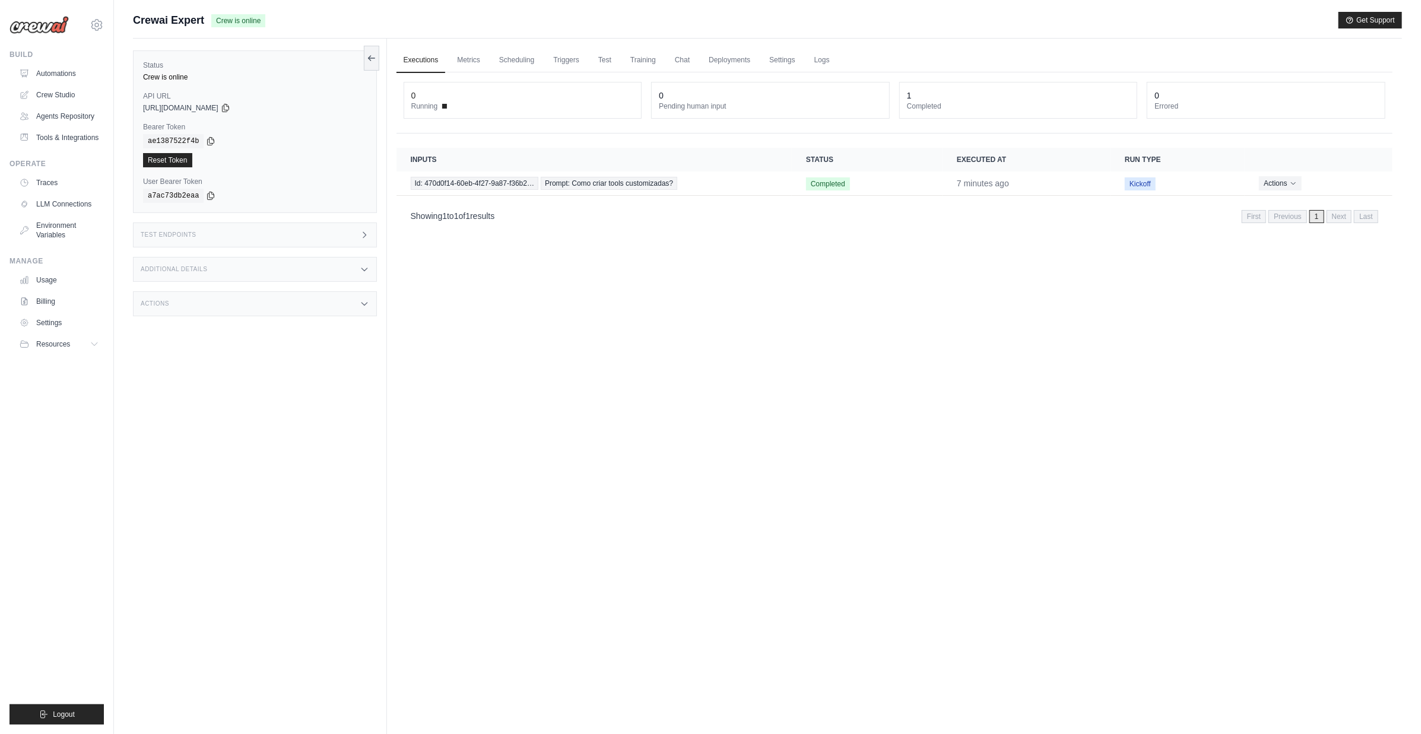
click at [366, 235] on icon at bounding box center [364, 234] width 9 height 9
click at [229, 109] on icon at bounding box center [225, 108] width 7 height 8
click at [208, 140] on icon at bounding box center [211, 141] width 7 height 8
click at [59, 72] on link "Automations" at bounding box center [60, 73] width 90 height 19
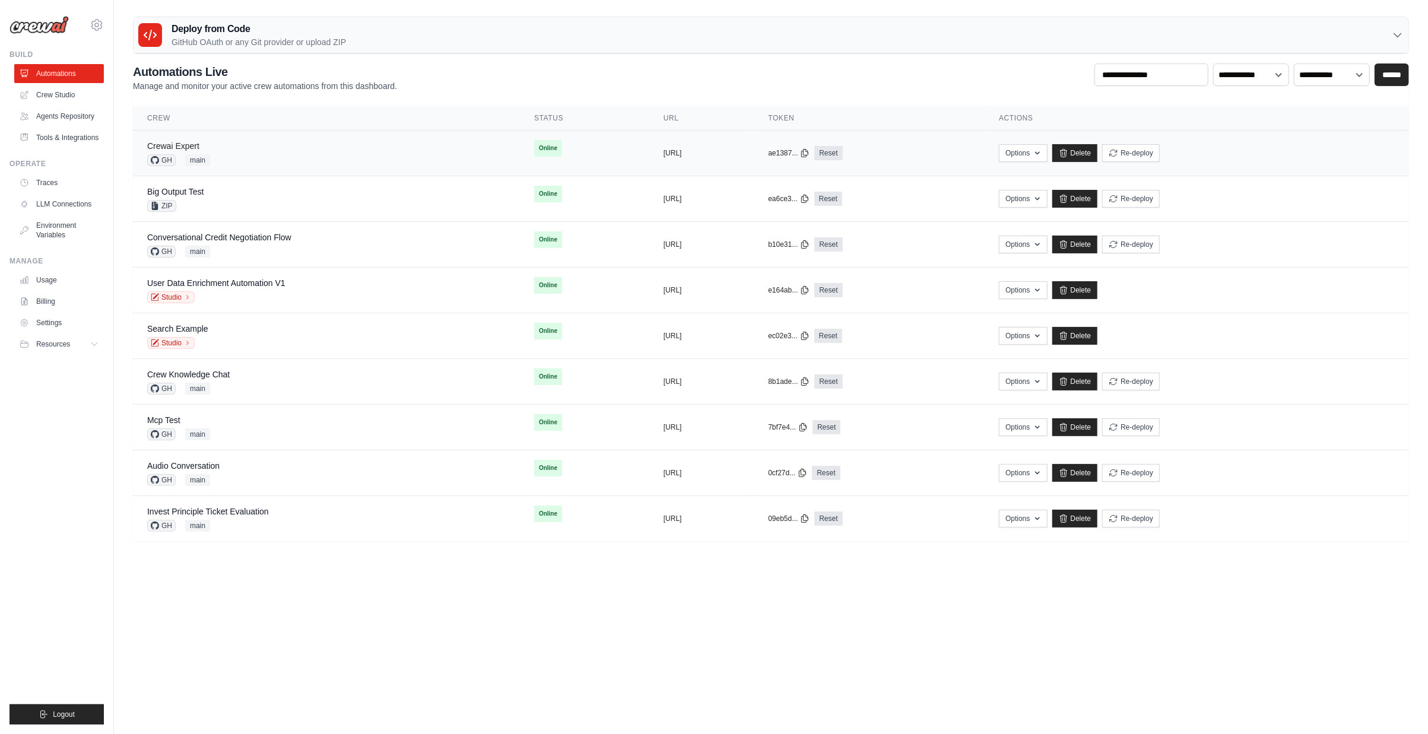
click at [178, 142] on link "Crewai Expert" at bounding box center [173, 145] width 52 height 9
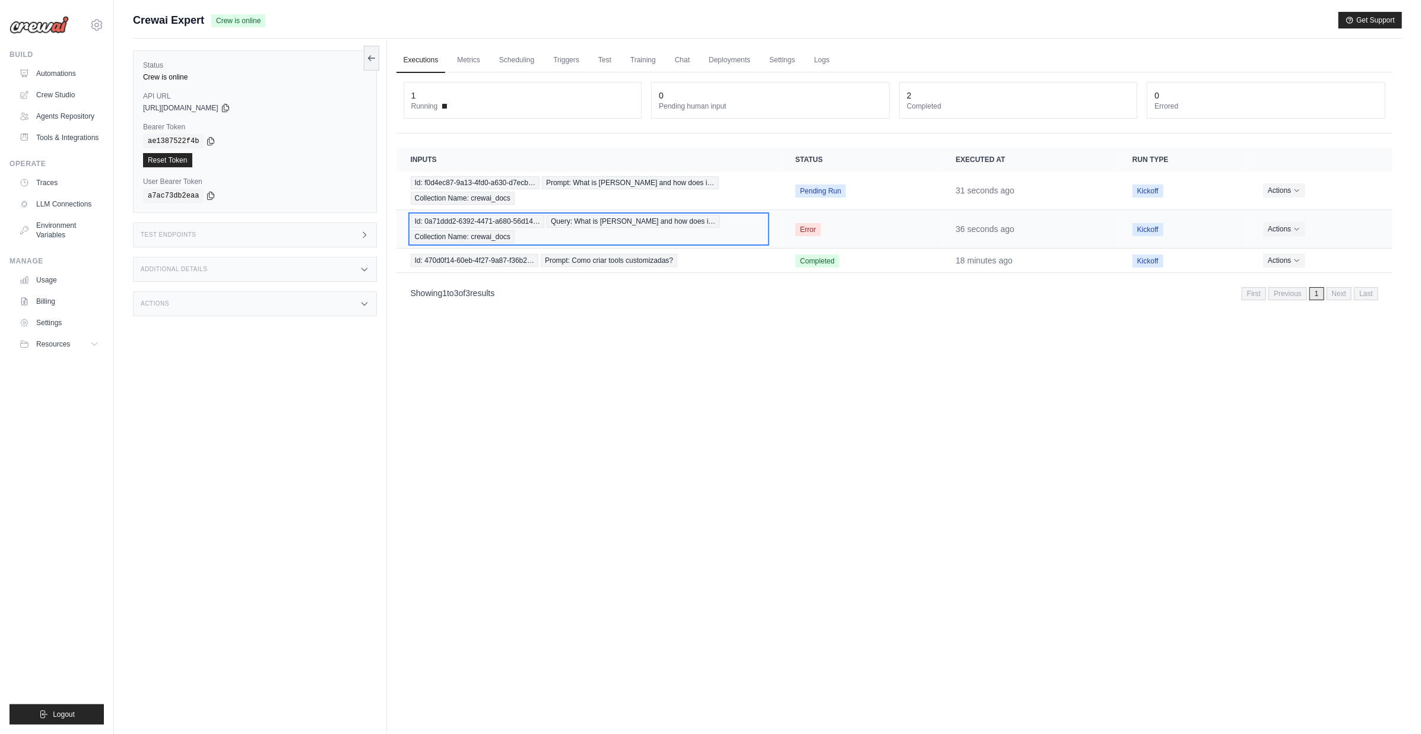
click at [513, 223] on span "Id: 0a71ddd2-6392-4471-a680-56d14…" at bounding box center [478, 221] width 134 height 13
click at [497, 183] on span "Id: f0d4ec87-9a13-4fd0-a630-d7ecb…" at bounding box center [475, 182] width 129 height 13
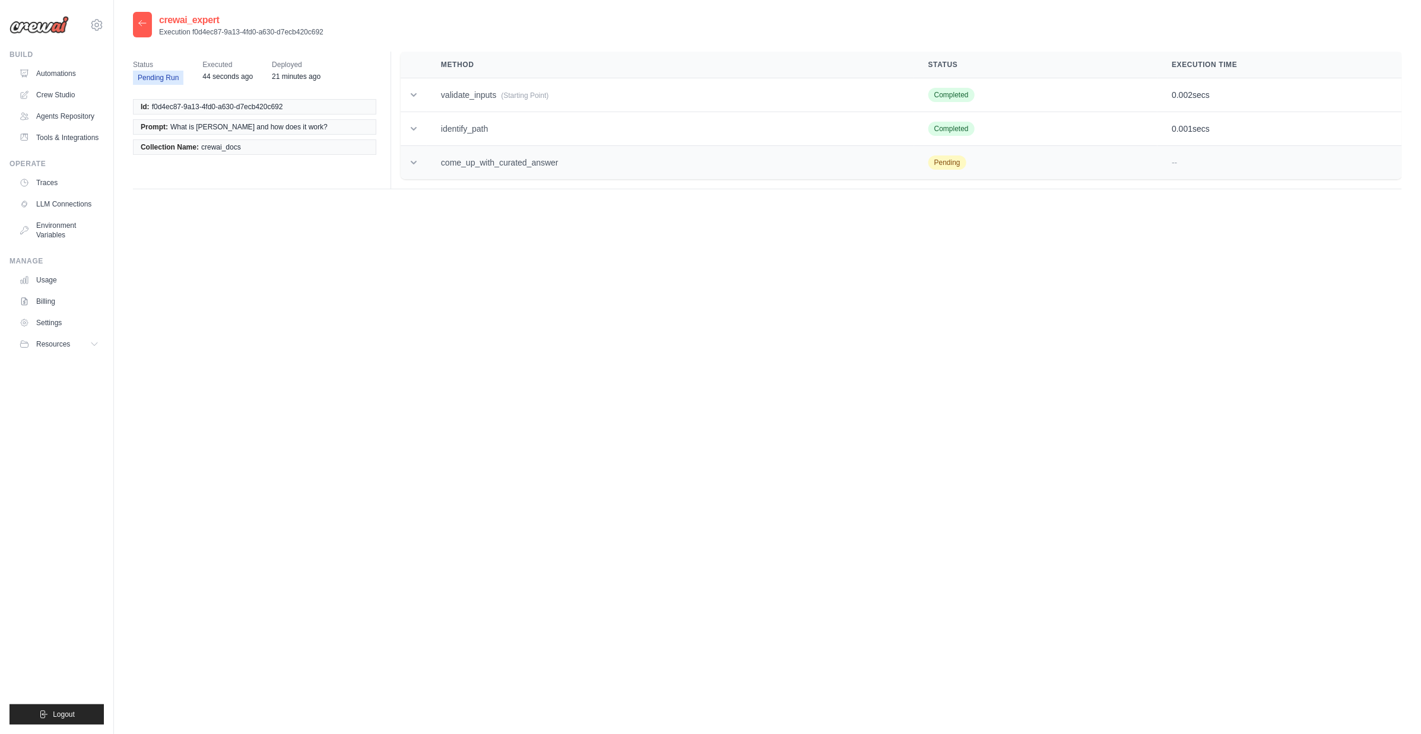
click at [412, 163] on icon at bounding box center [414, 163] width 12 height 12
